Goal: Navigation & Orientation: Understand site structure

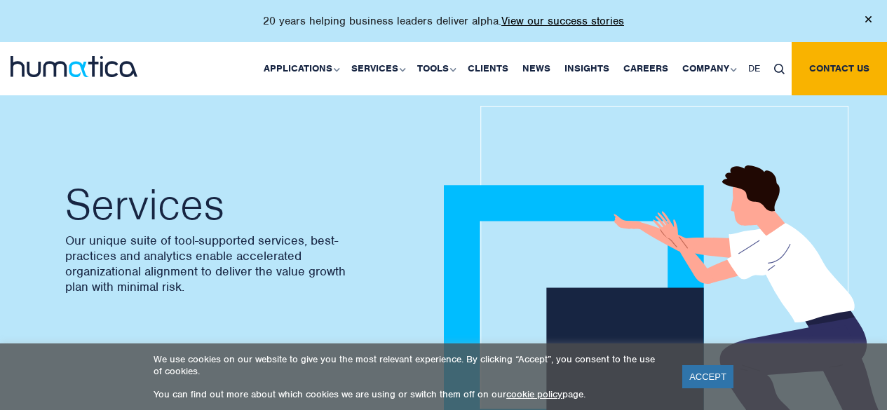
scroll to position [1052, 0]
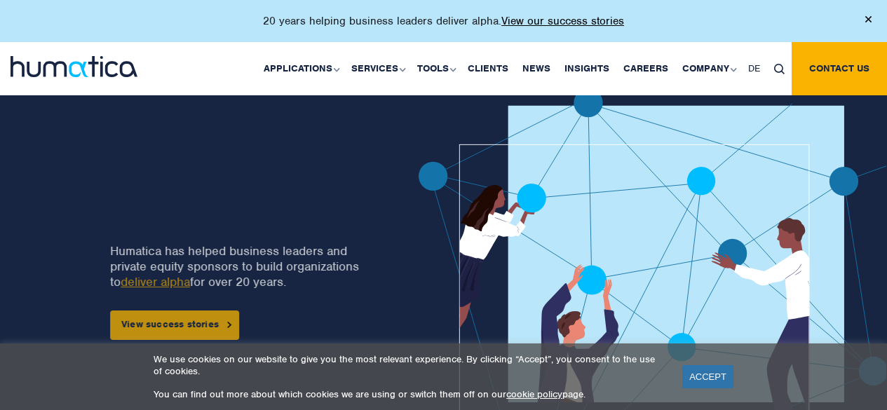
scroll to position [18, 0]
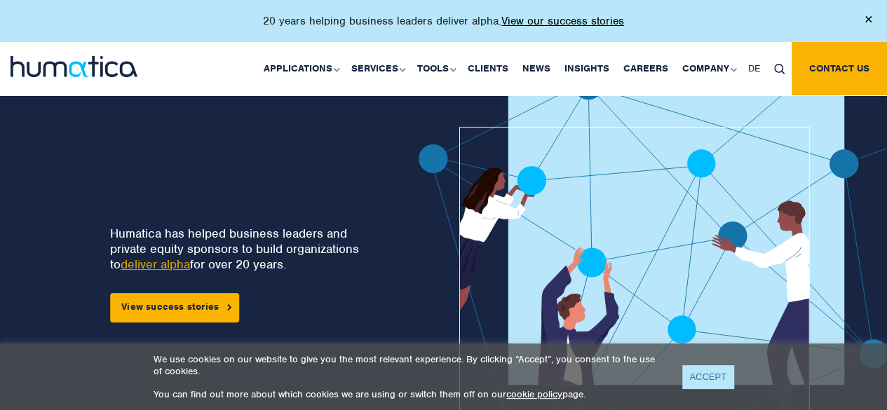
click at [715, 378] on link "ACCEPT" at bounding box center [707, 376] width 51 height 23
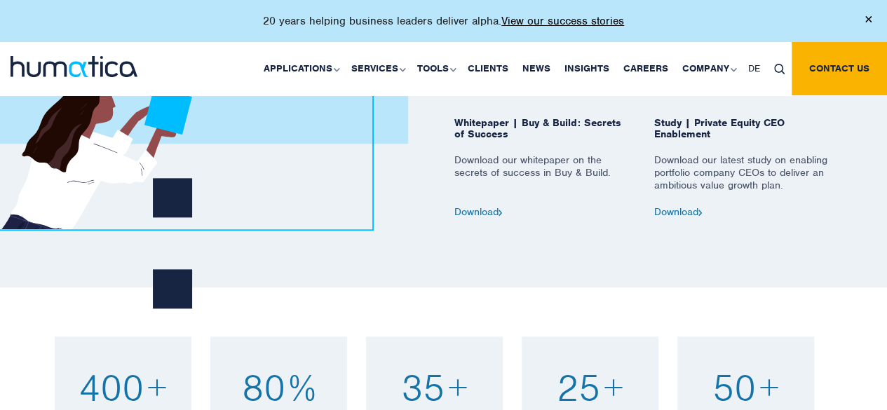
scroll to position [747, 0]
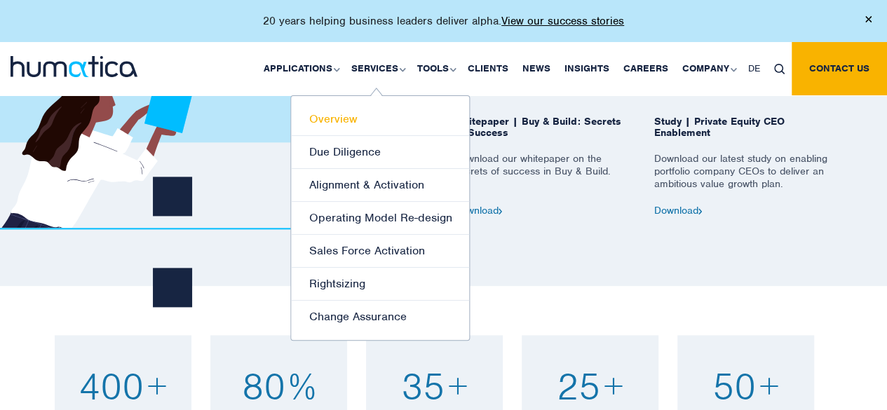
click at [342, 117] on link "Overview" at bounding box center [380, 119] width 178 height 33
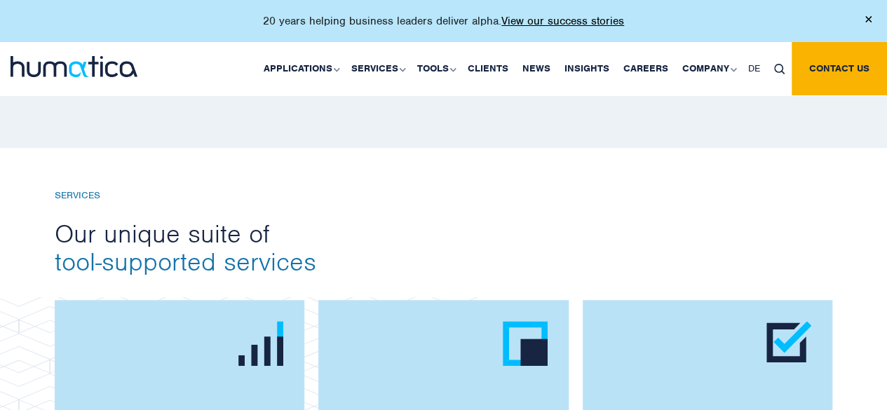
scroll to position [695, 0]
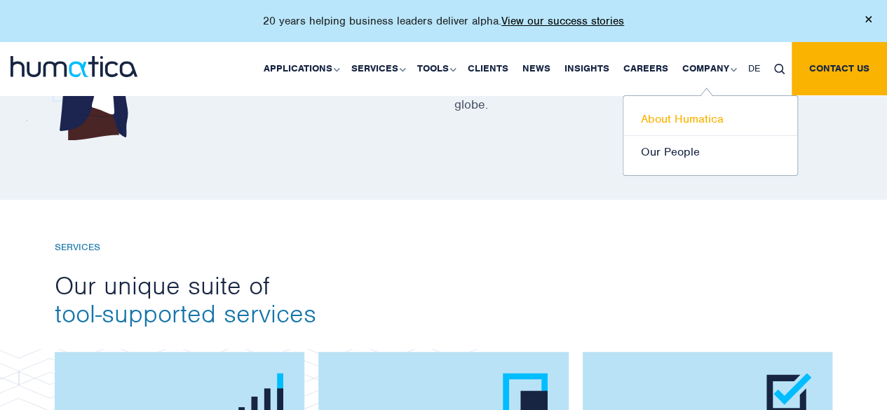
click at [672, 124] on link "About Humatica" at bounding box center [710, 119] width 174 height 33
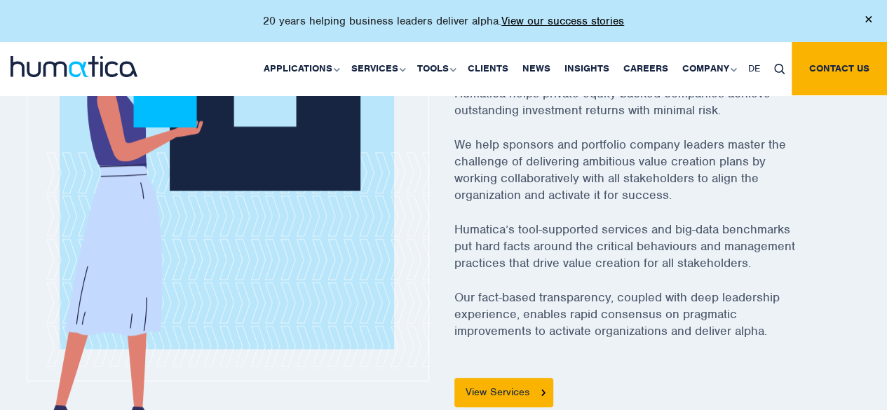
scroll to position [533, 0]
